Goal: Task Accomplishment & Management: Use online tool/utility

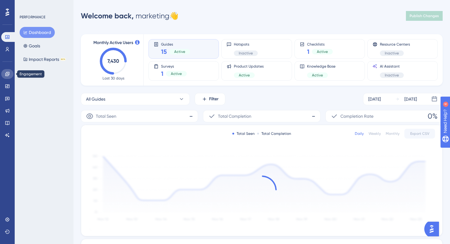
click at [7, 77] on link at bounding box center [7, 74] width 12 height 10
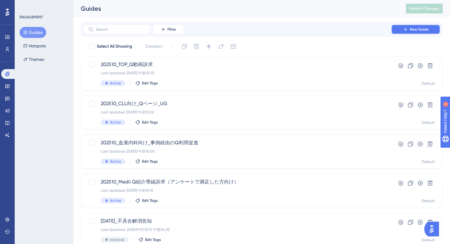
click at [409, 31] on button "New Guide" at bounding box center [415, 29] width 49 height 10
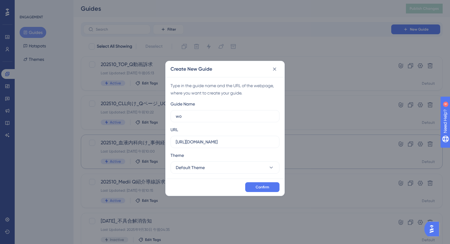
type input "w"
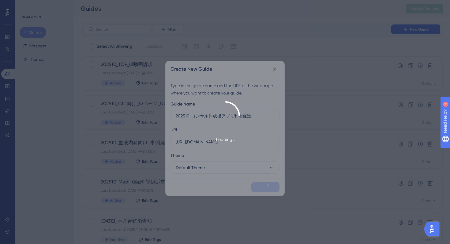
type input "202510_コンサル作成後アプリ利用促進"
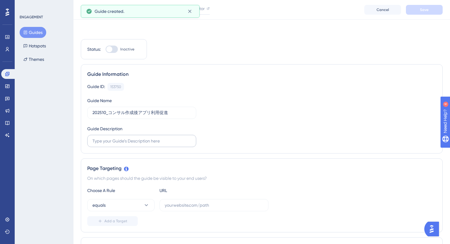
scroll to position [408, 0]
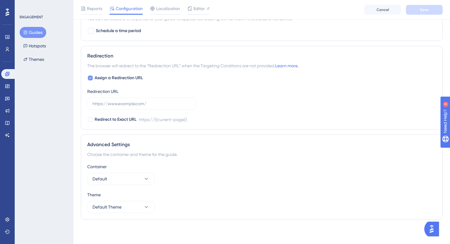
click at [91, 78] on icon at bounding box center [90, 78] width 2 height 5
checkbox input "false"
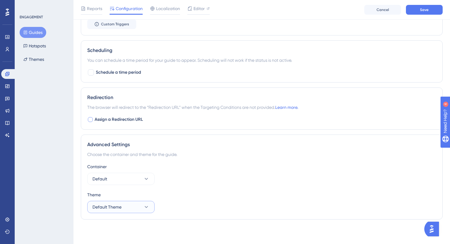
click at [128, 204] on button "Default Theme" at bounding box center [120, 207] width 67 height 12
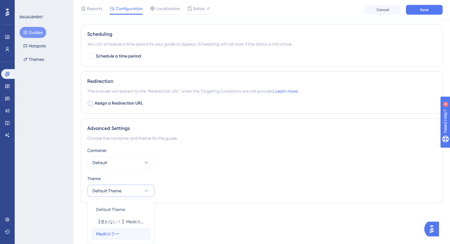
click at [124, 231] on div "Mediiカラー Mediiカラー" at bounding box center [121, 234] width 50 height 12
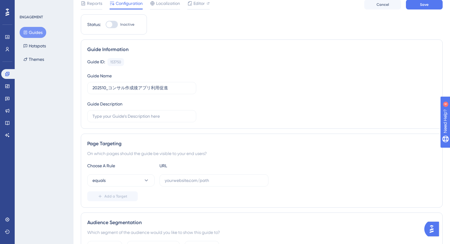
scroll to position [0, 0]
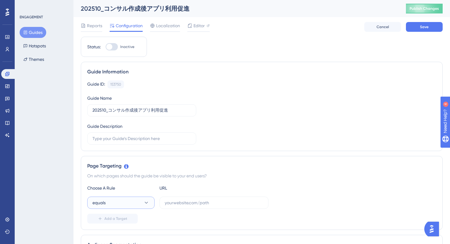
click at [141, 208] on button "equals" at bounding box center [120, 203] width 67 height 12
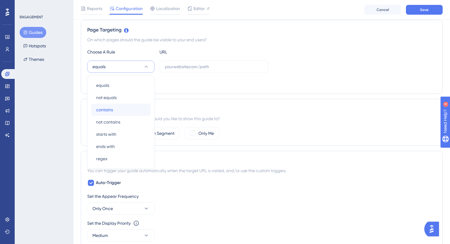
click at [124, 111] on div "contains contains" at bounding box center [121, 110] width 50 height 12
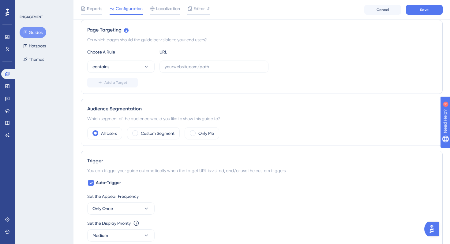
click at [175, 85] on div "Add a Target" at bounding box center [261, 83] width 349 height 10
click at [185, 69] on input "text" at bounding box center [214, 66] width 99 height 7
paste input "https://stg-e-consult.medii.jp/chat?chat_room_id"
type input "https://stg-e-consult.medii.jp/chat?chat_room_id"
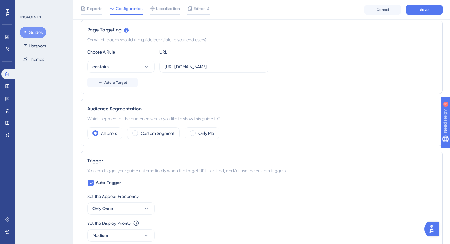
scroll to position [0, 0]
click at [202, 86] on div "Add a Target" at bounding box center [261, 83] width 349 height 10
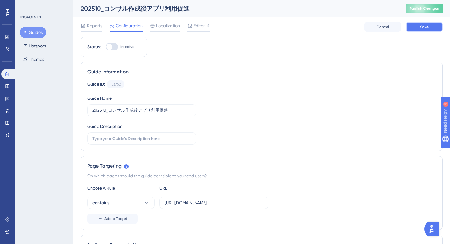
click at [425, 28] on span "Save" at bounding box center [424, 26] width 9 height 5
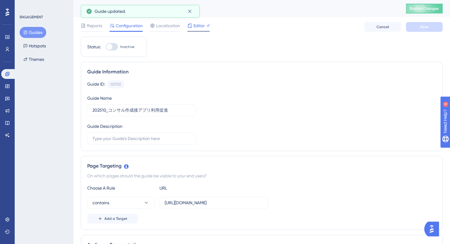
click at [201, 30] on div "Editor" at bounding box center [198, 27] width 22 height 10
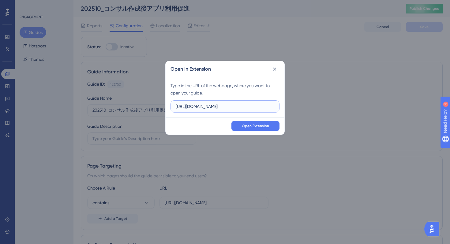
click at [236, 108] on input "https://stg-e-consult.medii.jp" at bounding box center [225, 106] width 99 height 7
paste input "/chat?chat_room_id=1e0a3edb-40f8-4397-917c-5218d5e56d4c"
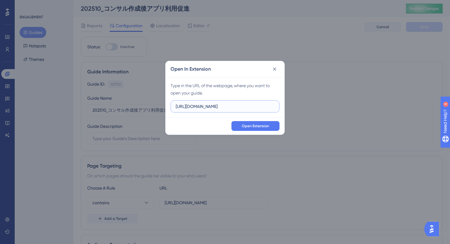
type input "https://stg-e-consult.medii.jp/chat?chat_room_id=1e0a3edb-40f8-4397-917c-5218d5…"
click at [246, 131] on div "Open Extension" at bounding box center [225, 126] width 119 height 17
click at [245, 128] on span "Open Extension" at bounding box center [255, 126] width 27 height 5
